Goal: Task Accomplishment & Management: Manage account settings

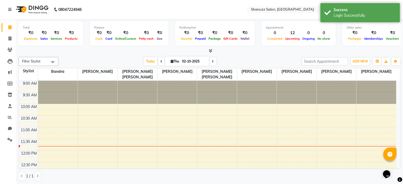
click at [282, 55] on div "Filter Stylist Select All Bandra Faijan Faizan Zakir Bagwan Mohhamed Afsar Seem…" at bounding box center [210, 119] width 382 height 129
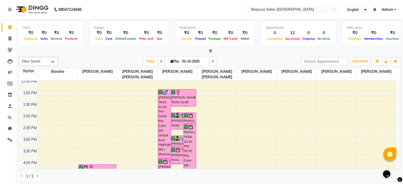
scroll to position [86, 0]
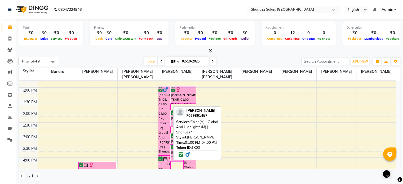
click at [167, 95] on div "Umar, TK03, 01:00 PM-04:00 PM, Color (M) - Global And Highlights (M) | Shanuzz*" at bounding box center [164, 121] width 12 height 69
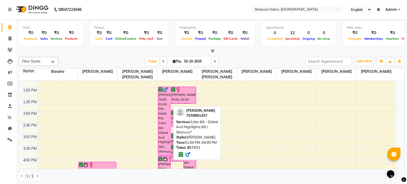
select select "6"
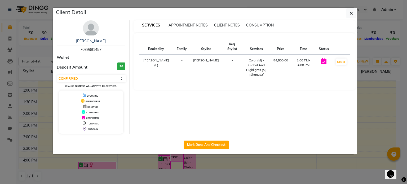
click at [238, 166] on ngb-modal-window "Client Detail Umar 7039891457 Wallet Deposit Amount ₹0 Select IN SERVICE CONFIR…" at bounding box center [203, 92] width 407 height 184
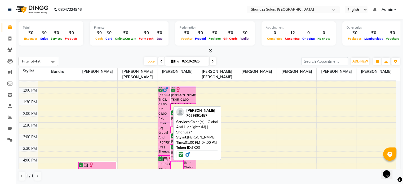
click at [165, 97] on div "Umar, TK03, 01:00 PM-04:00 PM, Color (M) - Global And Highlights (M) | Shanuzz*" at bounding box center [164, 121] width 12 height 69
select select "6"
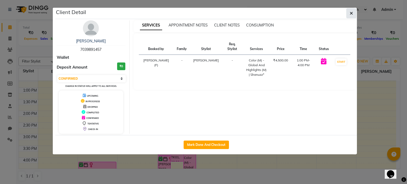
click at [355, 12] on button "button" at bounding box center [352, 13] width 10 height 10
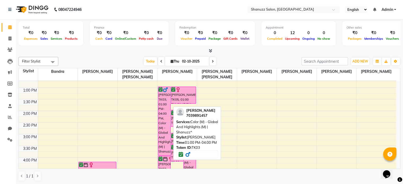
click at [167, 103] on div "Umar, TK03, 01:00 PM-04:00 PM, Color (M) - Global And Highlights (M) | Shanuzz*" at bounding box center [164, 121] width 12 height 69
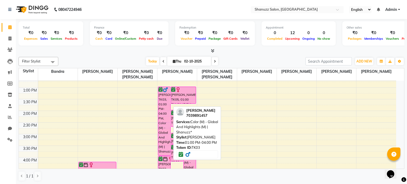
select select "6"
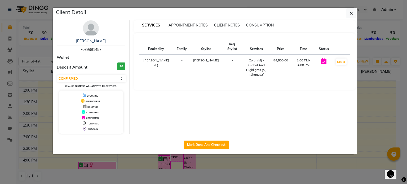
click at [129, 166] on ngb-modal-window "Client Detail Umar 7039891457 Wallet Deposit Amount ₹0 Select IN SERVICE CONFIR…" at bounding box center [203, 92] width 407 height 184
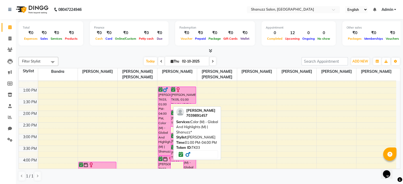
click at [159, 90] on icon at bounding box center [161, 90] width 4 height 0
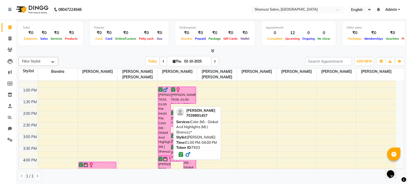
select select "6"
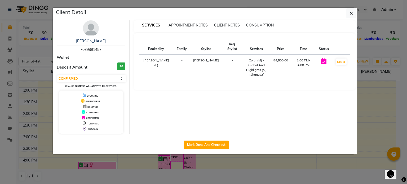
click at [136, 169] on ngb-modal-window "Client Detail Umar 7039891457 Wallet Deposit Amount ₹0 Select IN SERVICE CONFIR…" at bounding box center [203, 92] width 407 height 184
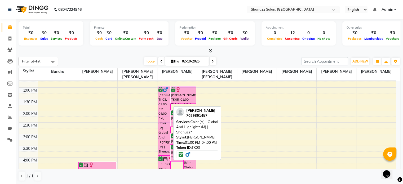
click at [163, 97] on div "Umar, TK03, 01:00 PM-04:00 PM, Color (M) - Global And Highlights (M) | Shanuzz*" at bounding box center [164, 121] width 12 height 69
select select "6"
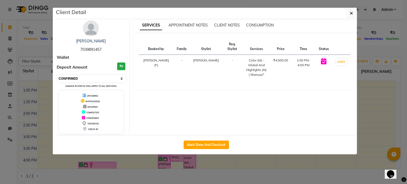
click at [119, 77] on select "Select IN SERVICE CONFIRMED TENTATIVE CHECK IN MARK DONE DROPPED UPCOMING" at bounding box center [91, 78] width 69 height 7
click at [124, 23] on div "Umar 7039891457 Wallet Deposit Amount ₹0 Select IN SERVICE CONFIRMED TENTATIVE …" at bounding box center [91, 77] width 77 height 114
click at [353, 15] on icon "button" at bounding box center [351, 13] width 3 height 4
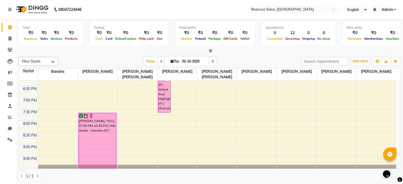
scroll to position [223, 0]
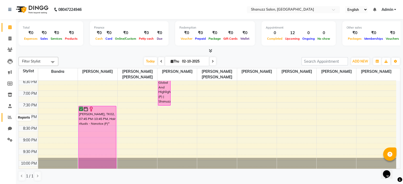
click at [10, 116] on icon at bounding box center [10, 117] width 4 height 4
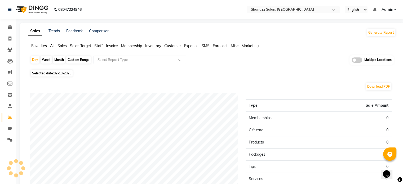
click at [39, 70] on span "Selected date: 02-10-2025" at bounding box center [52, 73] width 42 height 7
select select "10"
select select "2025"
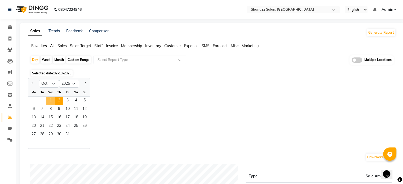
click at [53, 99] on span "1" at bounding box center [50, 101] width 8 height 8
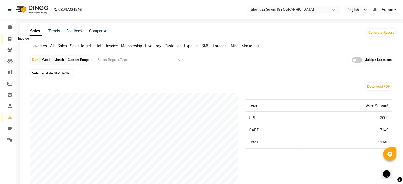
click at [6, 36] on span at bounding box center [9, 39] width 9 height 6
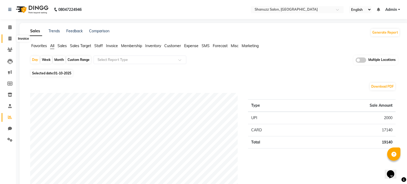
select select "9055"
select select "service"
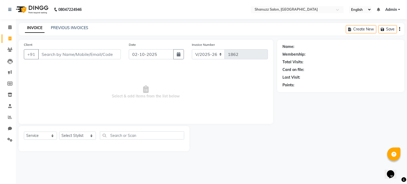
click at [59, 24] on div "INVOICE PREVIOUS INVOICES Create New Save" at bounding box center [212, 29] width 386 height 12
click at [56, 27] on link "PREVIOUS INVOICES" at bounding box center [69, 27] width 37 height 5
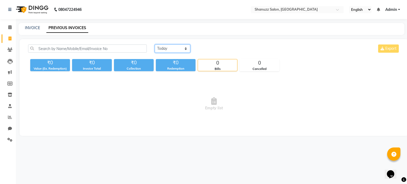
click at [164, 52] on select "Today Yesterday Custom Range" at bounding box center [173, 49] width 36 height 8
select select "yesterday"
click at [155, 45] on select "Today Yesterday Custom Range" at bounding box center [173, 49] width 36 height 8
click at [10, 119] on icon at bounding box center [10, 117] width 4 height 4
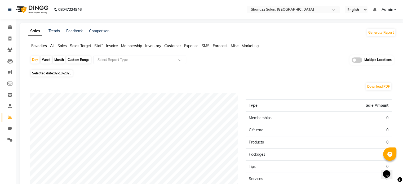
click at [389, 10] on span "Admin" at bounding box center [388, 10] width 12 height 6
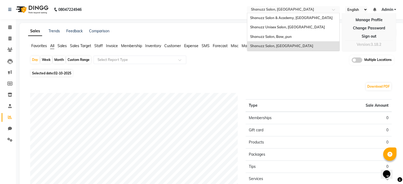
click at [294, 10] on input "text" at bounding box center [288, 9] width 77 height 5
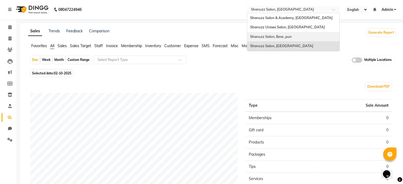
click at [272, 35] on span "Shanuzz Salon, Baw_pun" at bounding box center [271, 36] width 42 height 4
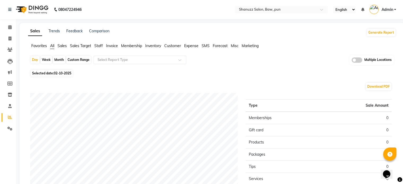
click at [62, 75] on span "02-10-2025" at bounding box center [63, 73] width 18 height 4
select select "10"
select select "2025"
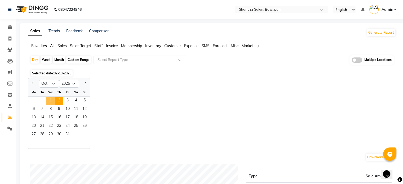
click at [48, 102] on span "1" at bounding box center [50, 101] width 8 height 8
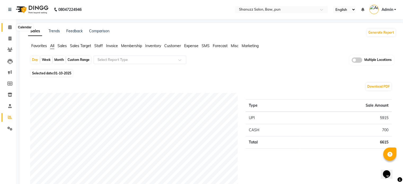
click at [6, 27] on span at bounding box center [9, 27] width 9 height 6
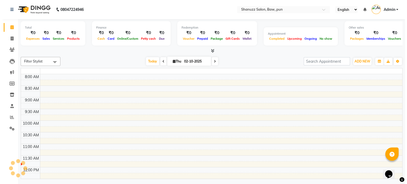
scroll to position [46, 0]
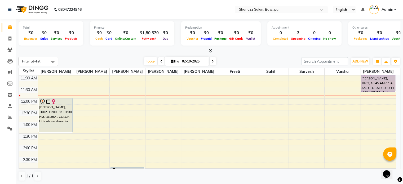
click at [394, 9] on link "Admin" at bounding box center [383, 9] width 27 height 9
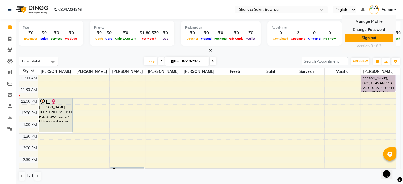
click at [358, 39] on link "Sign out" at bounding box center [369, 38] width 49 height 8
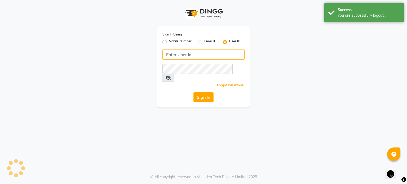
type input "shanuzz"
